Goal: Transaction & Acquisition: Purchase product/service

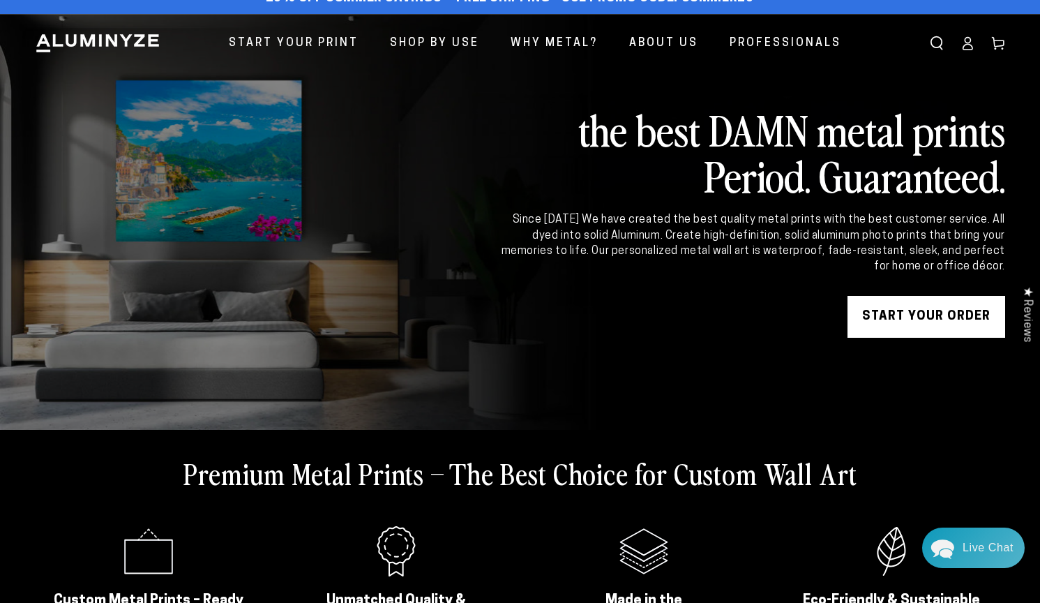
scroll to position [35, 0]
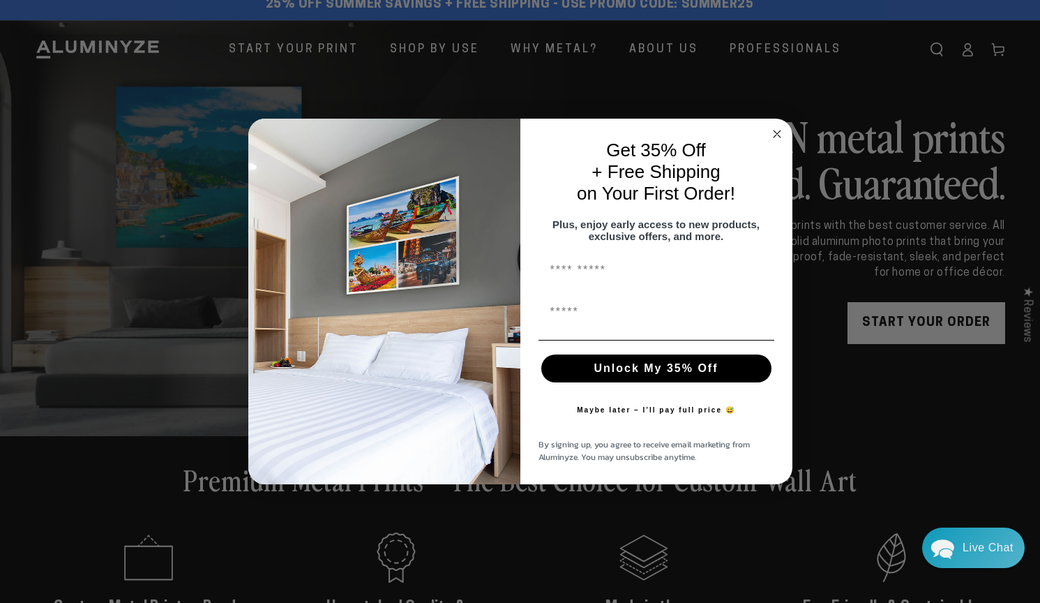
click at [770, 127] on circle "Close dialog" at bounding box center [777, 134] width 16 height 16
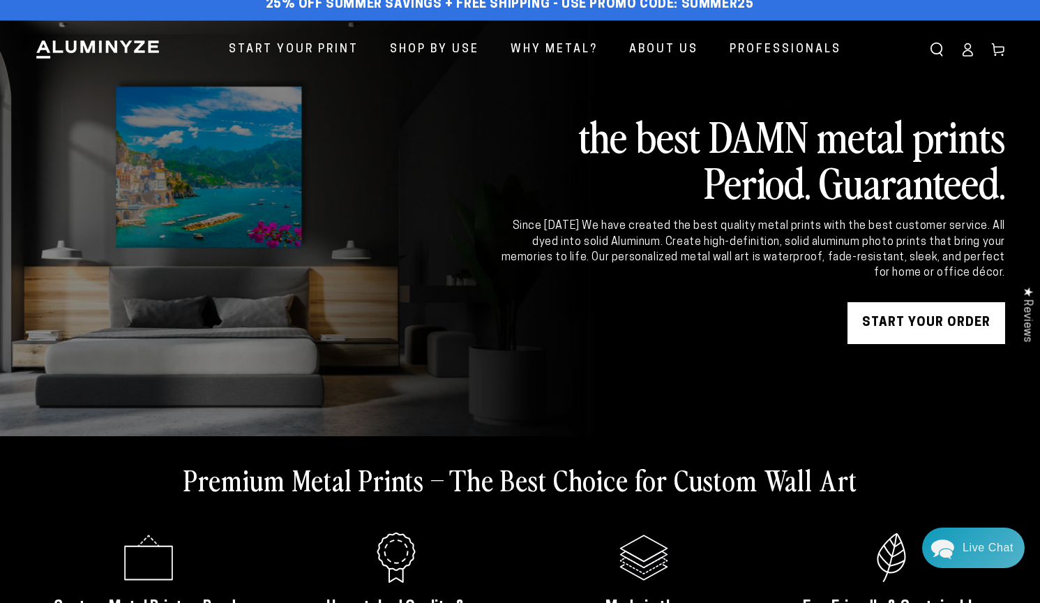
click at [965, 45] on ellipse at bounding box center [968, 47] width 6 height 6
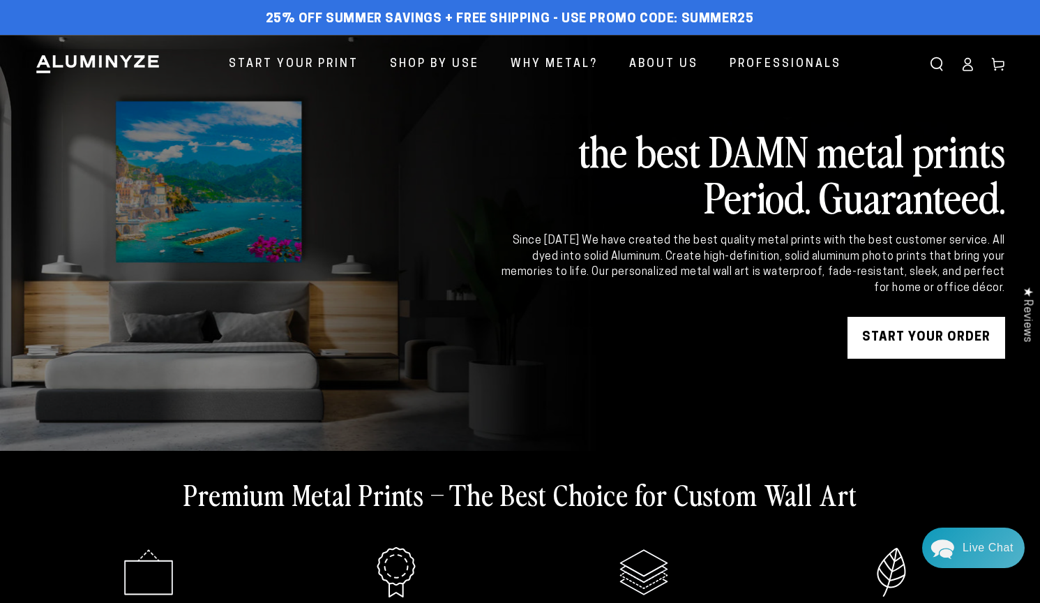
click at [964, 66] on icon at bounding box center [967, 69] width 9 height 6
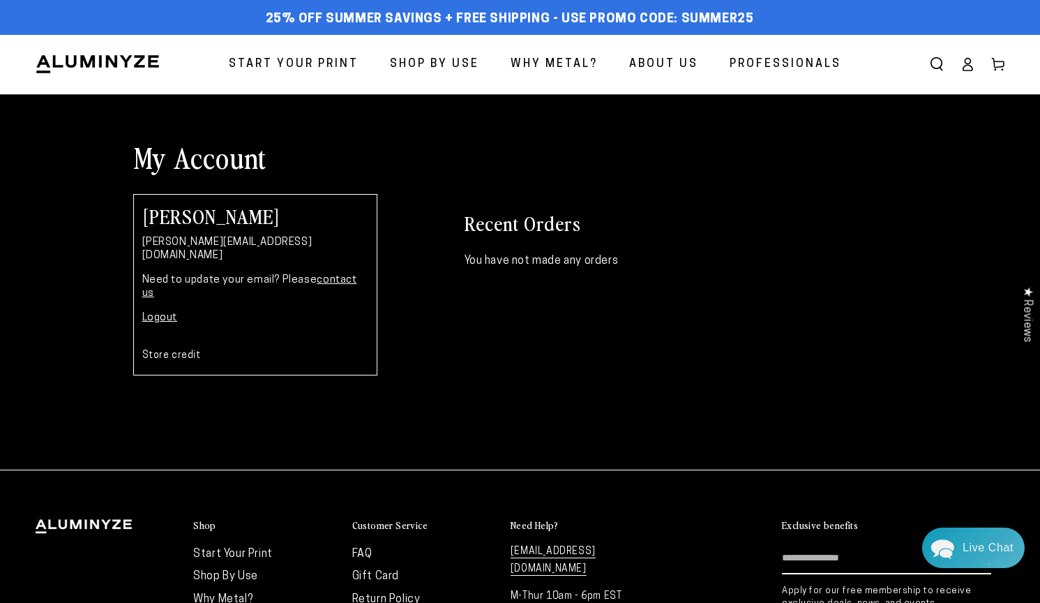
click at [310, 57] on span "Start Your Print" at bounding box center [294, 64] width 130 height 20
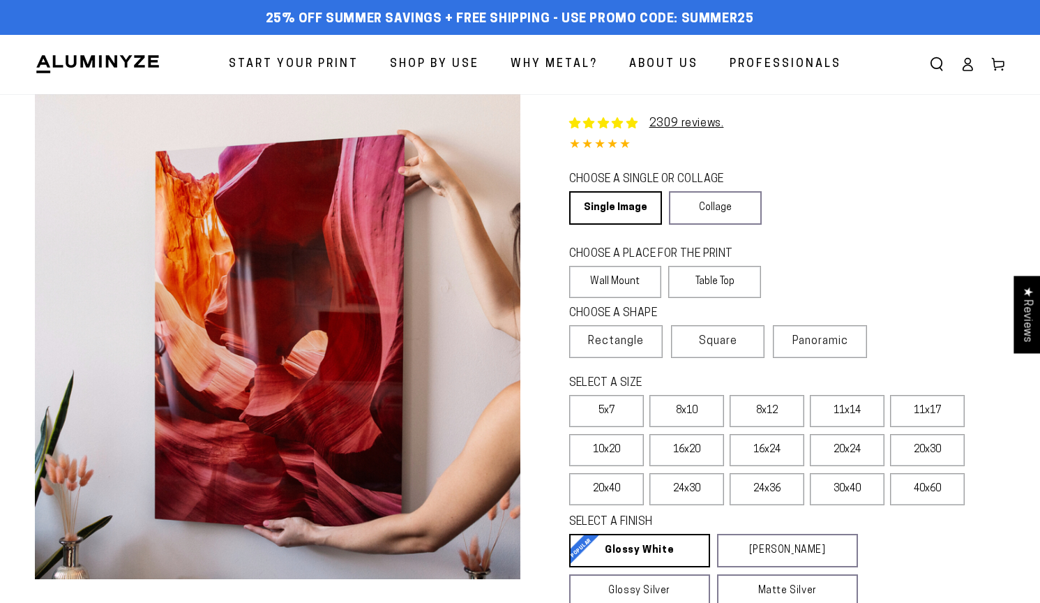
select select "**********"
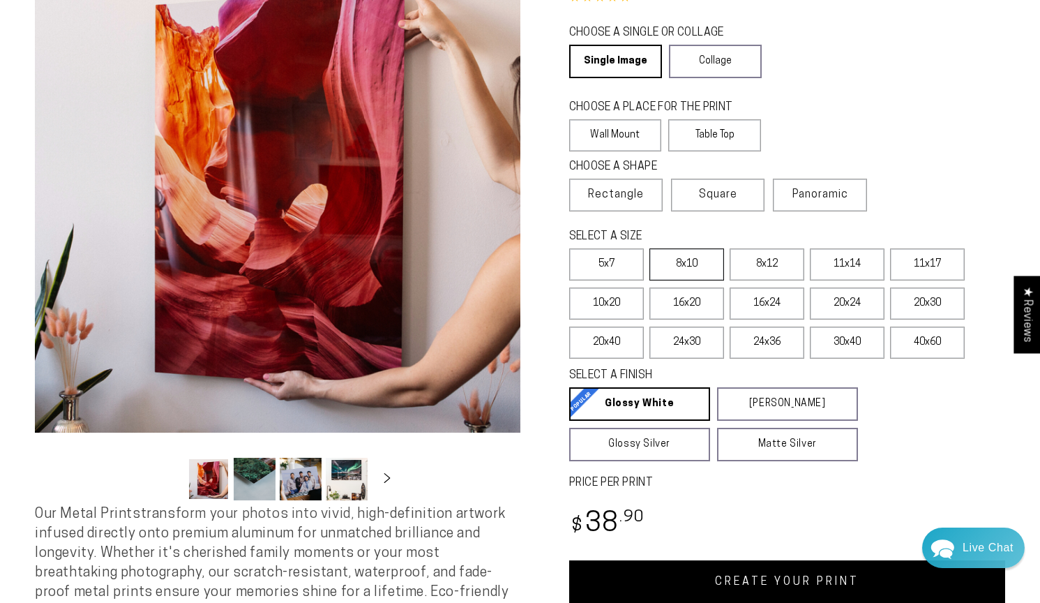
click at [692, 268] on label "8x10" at bounding box center [687, 264] width 75 height 32
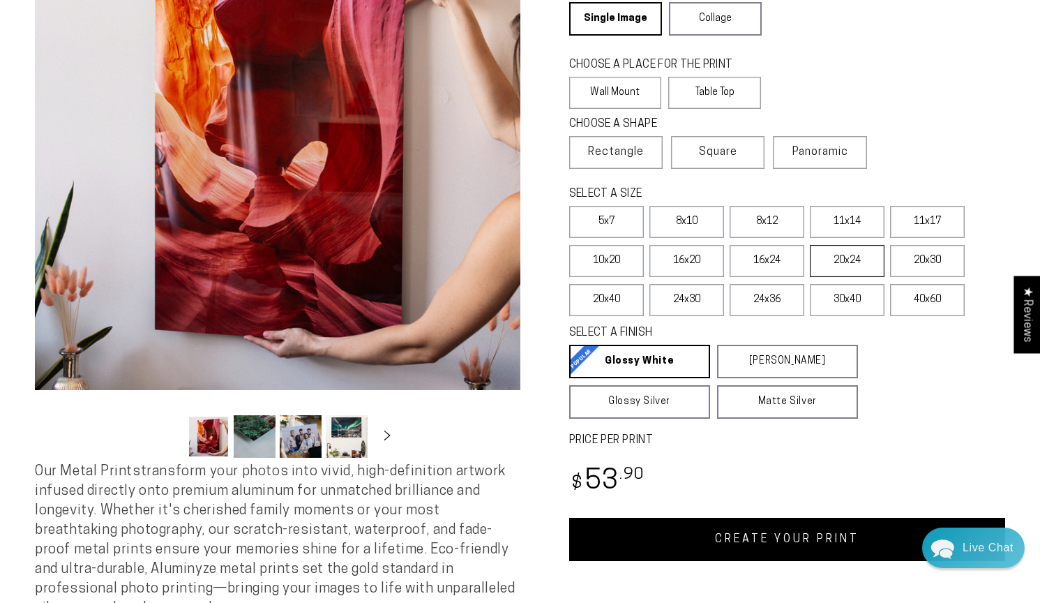
scroll to position [186, 0]
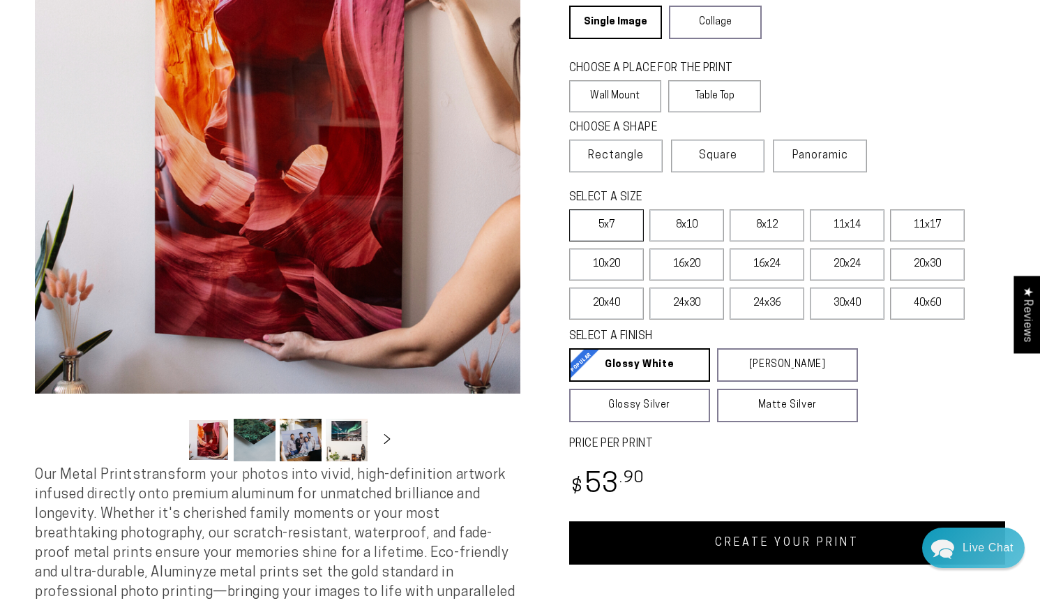
click at [610, 225] on label "5x7" at bounding box center [606, 225] width 75 height 32
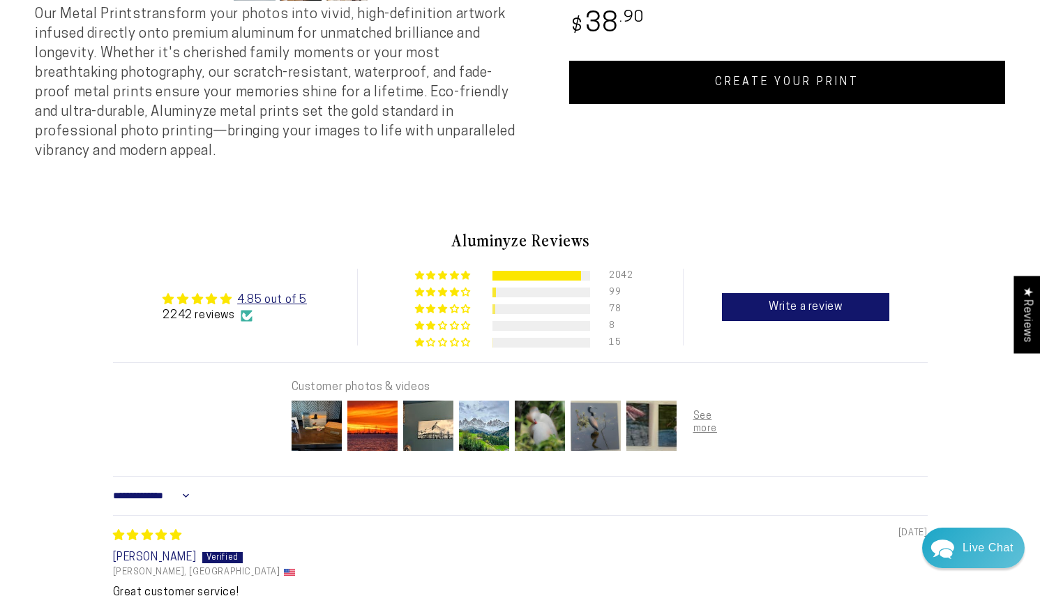
scroll to position [648, 0]
